Goal: Task Accomplishment & Management: Manage account settings

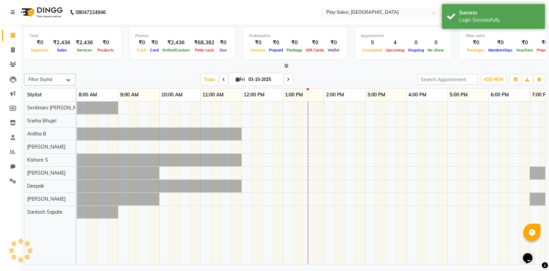
select select "en"
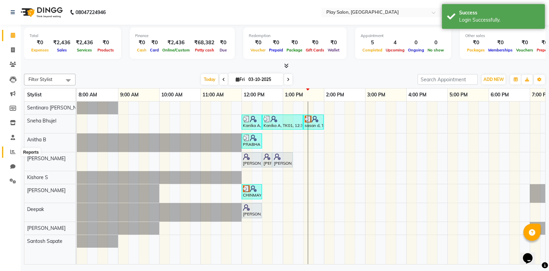
click at [13, 152] on icon at bounding box center [12, 151] width 5 height 5
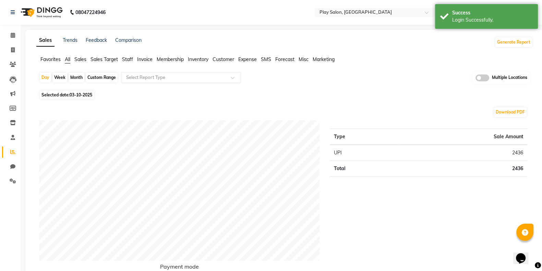
click at [180, 77] on input "text" at bounding box center [174, 77] width 99 height 7
click at [201, 61] on span "Inventory" at bounding box center [198, 59] width 21 height 6
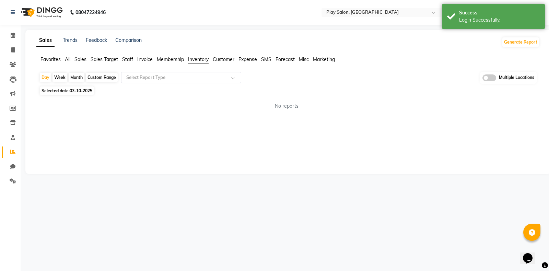
click at [196, 76] on input "text" at bounding box center [174, 77] width 99 height 7
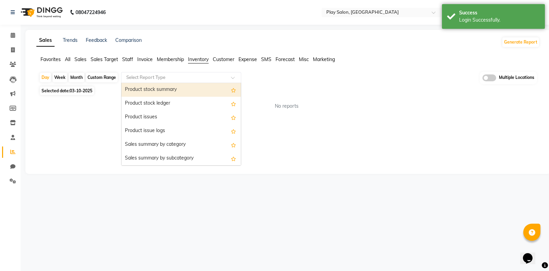
click at [161, 90] on div "Product stock summary" at bounding box center [180, 90] width 119 height 14
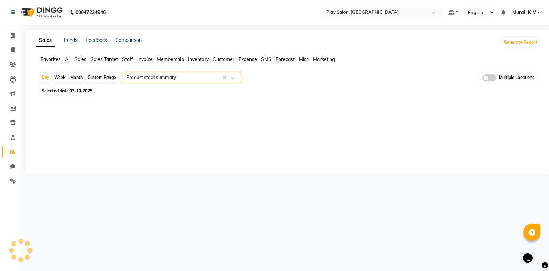
select select "full_report"
select select "csv"
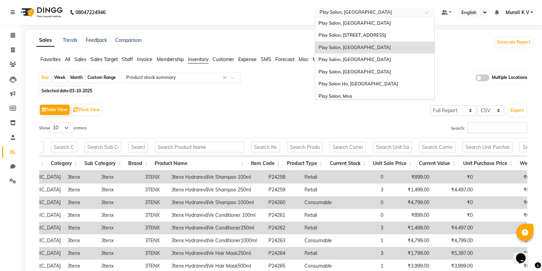
click at [362, 11] on input "text" at bounding box center [367, 13] width 99 height 7
click at [356, 62] on span "Play Salon, [GEOGRAPHIC_DATA]" at bounding box center [355, 59] width 72 height 5
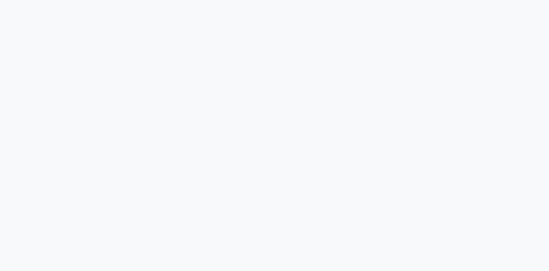
select select "94"
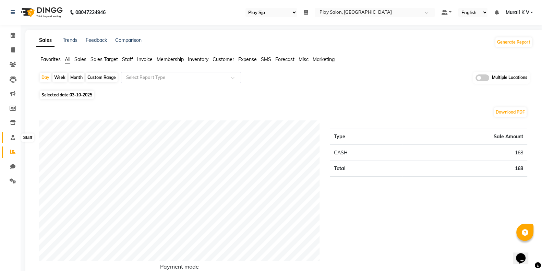
click at [13, 138] on icon at bounding box center [13, 137] width 4 height 5
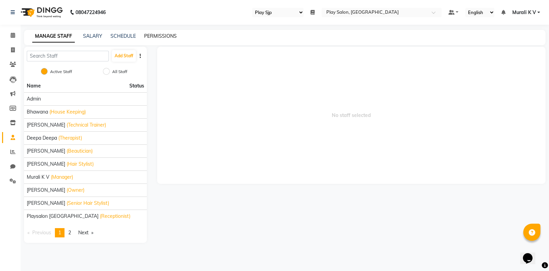
click at [162, 35] on link "PERMISSIONS" at bounding box center [160, 36] width 33 height 6
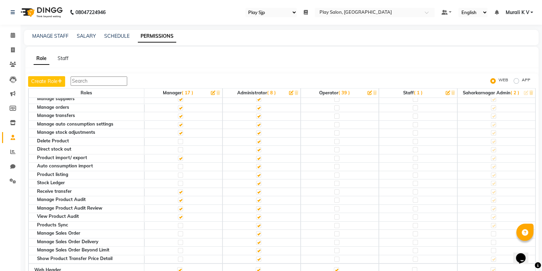
scroll to position [844, 0]
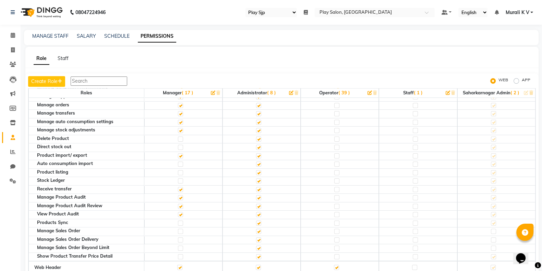
click at [178, 178] on label at bounding box center [180, 180] width 5 height 5
click at [178, 179] on input "checkbox" at bounding box center [180, 181] width 4 height 4
checkbox input "true"
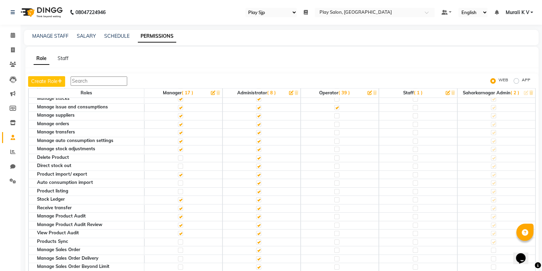
scroll to position [824, 0]
